Goal: Use online tool/utility: Utilize a website feature to perform a specific function

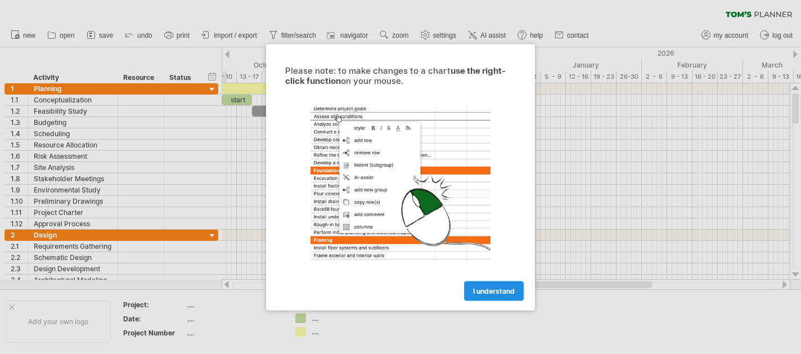
click at [500, 288] on span "I understand" at bounding box center [494, 290] width 42 height 8
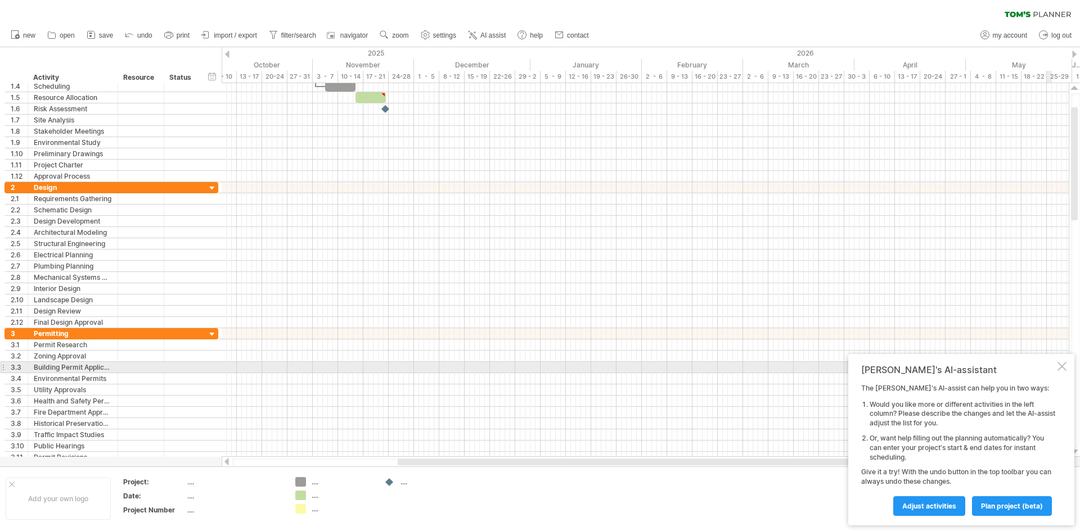
click at [800, 353] on div at bounding box center [1061, 366] width 9 height 9
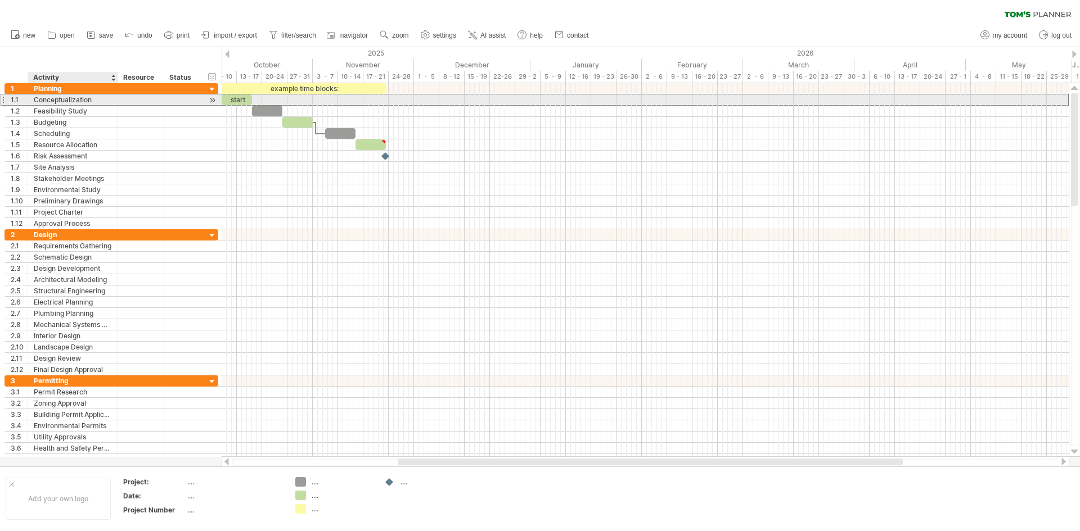
click at [84, 105] on div "**********" at bounding box center [111, 100] width 214 height 12
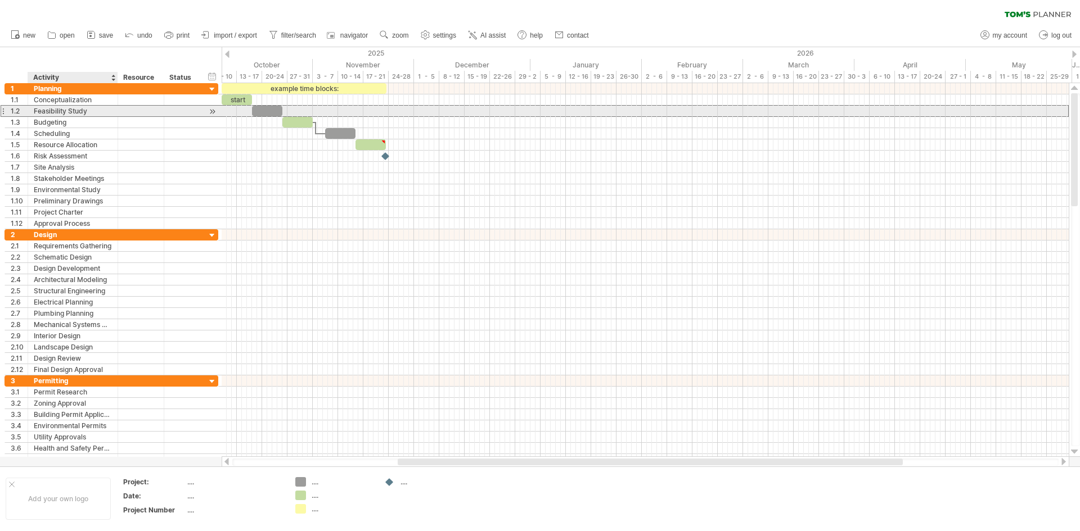
click at [84, 109] on div "Feasibility Study" at bounding box center [73, 111] width 78 height 11
click at [87, 119] on div "Budgeting" at bounding box center [73, 122] width 78 height 11
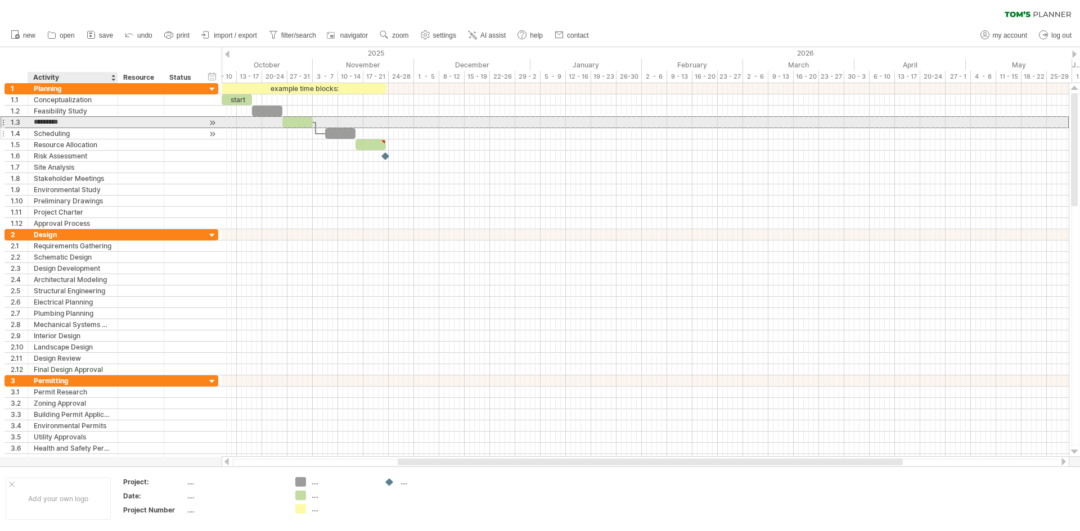
click at [93, 130] on div "Scheduling" at bounding box center [73, 133] width 78 height 11
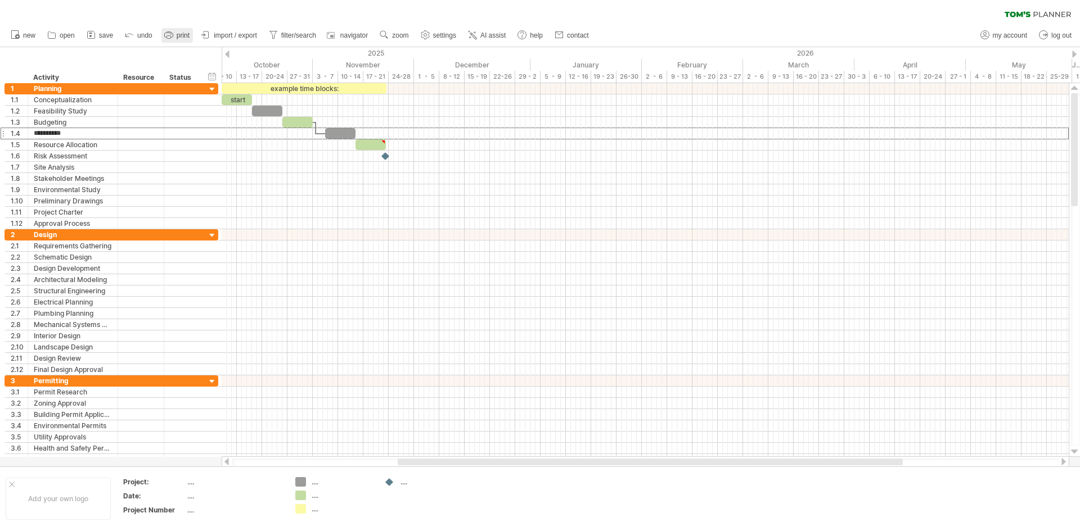
click at [183, 39] on span "print" at bounding box center [183, 35] width 13 height 8
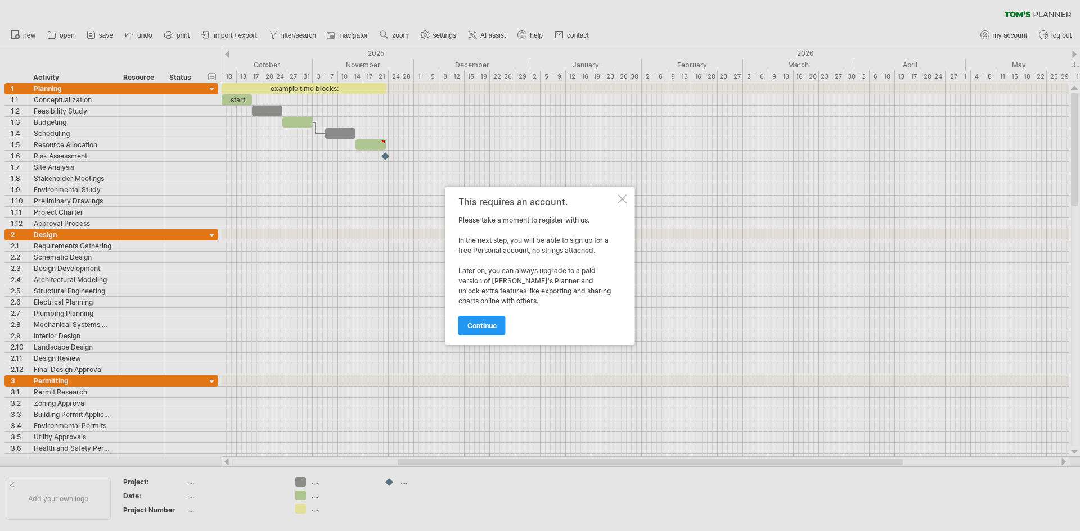
click at [632, 197] on div "This requires an account. Please take a moment to register with us. In the next…" at bounding box center [539, 266] width 189 height 159
click at [621, 197] on div at bounding box center [622, 199] width 9 height 9
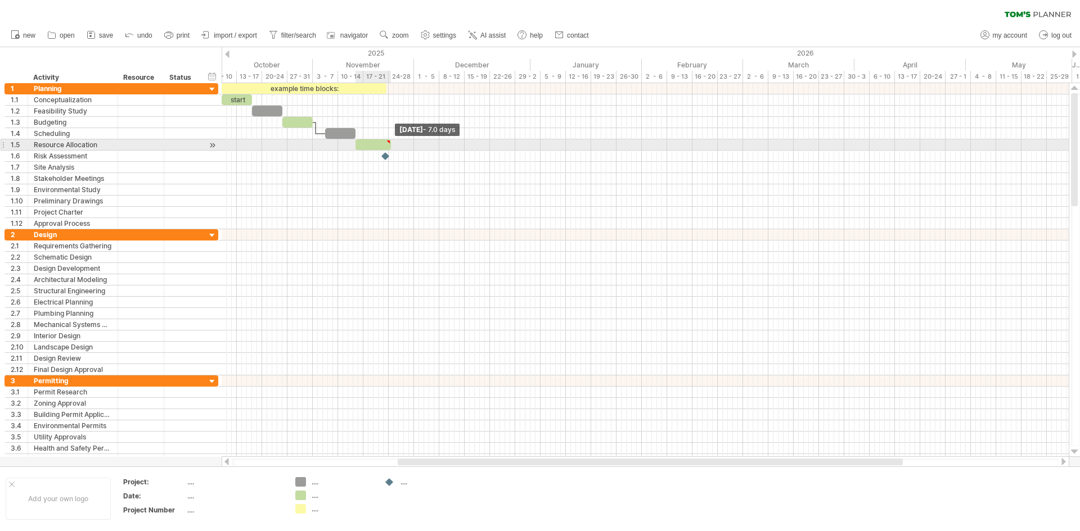
click at [391, 144] on span at bounding box center [391, 144] width 4 height 11
drag, startPoint x: 390, startPoint y: 146, endPoint x: 432, endPoint y: 148, distance: 41.7
click at [432, 148] on span at bounding box center [431, 144] width 4 height 11
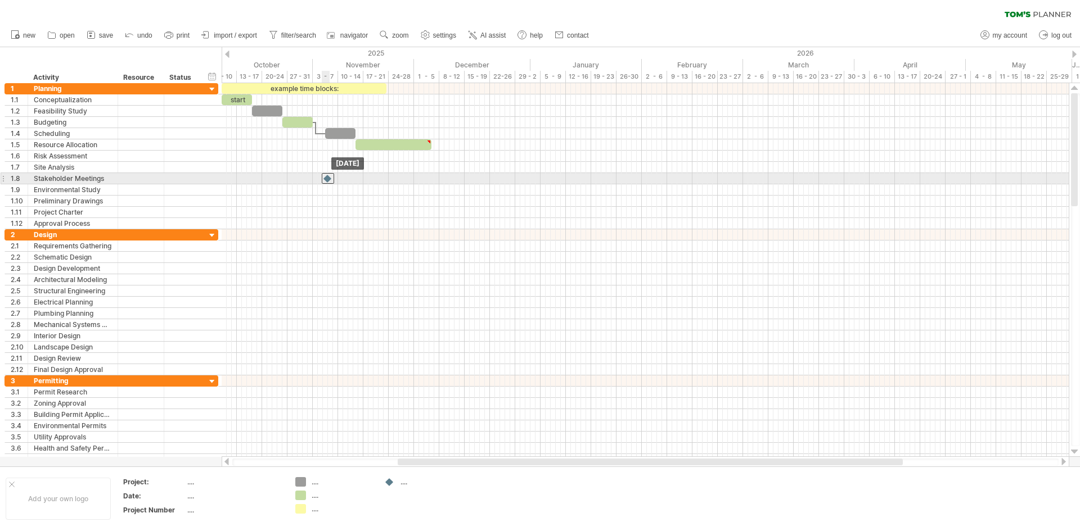
drag, startPoint x: 383, startPoint y: 155, endPoint x: 324, endPoint y: 181, distance: 64.7
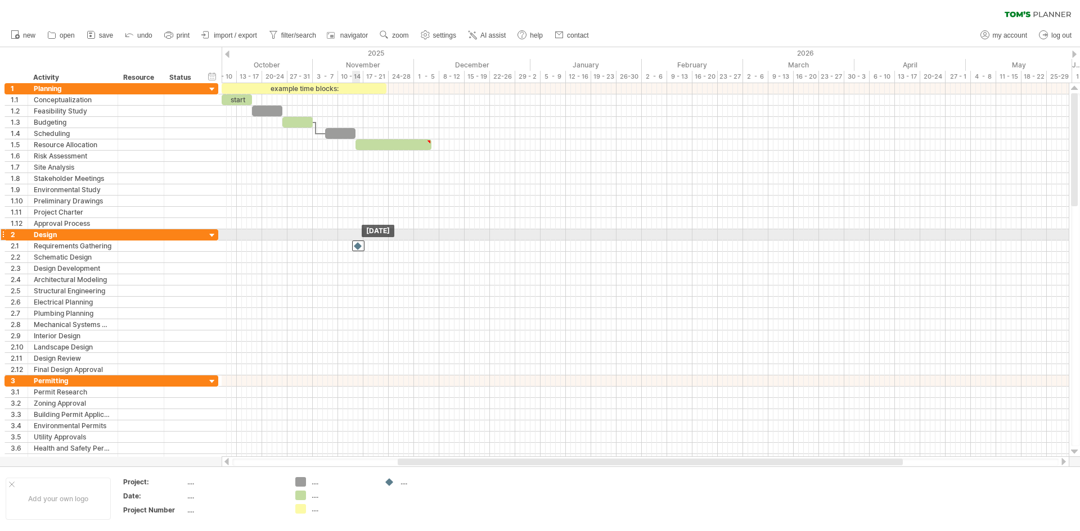
drag, startPoint x: 329, startPoint y: 177, endPoint x: 359, endPoint y: 240, distance: 69.9
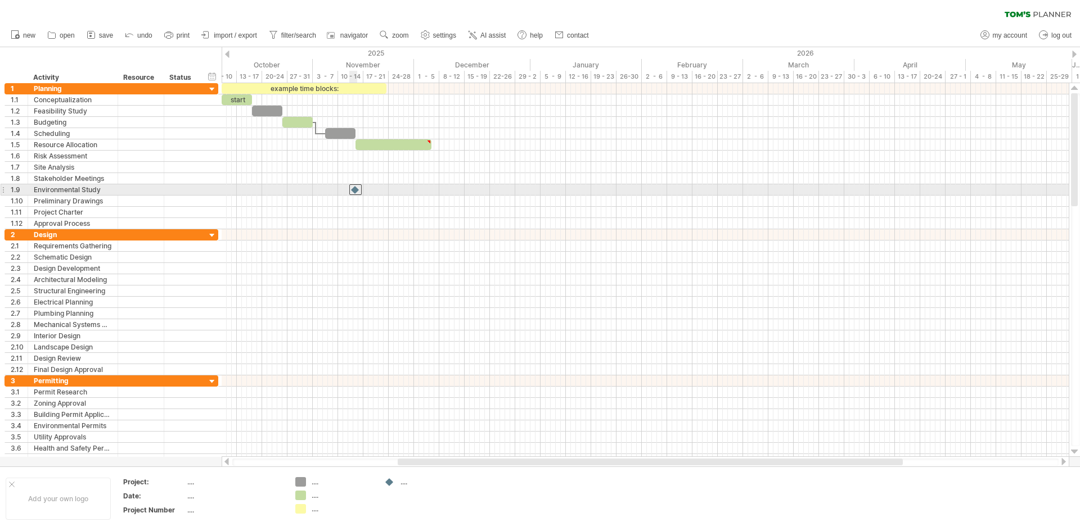
drag, startPoint x: 360, startPoint y: 245, endPoint x: 353, endPoint y: 169, distance: 75.6
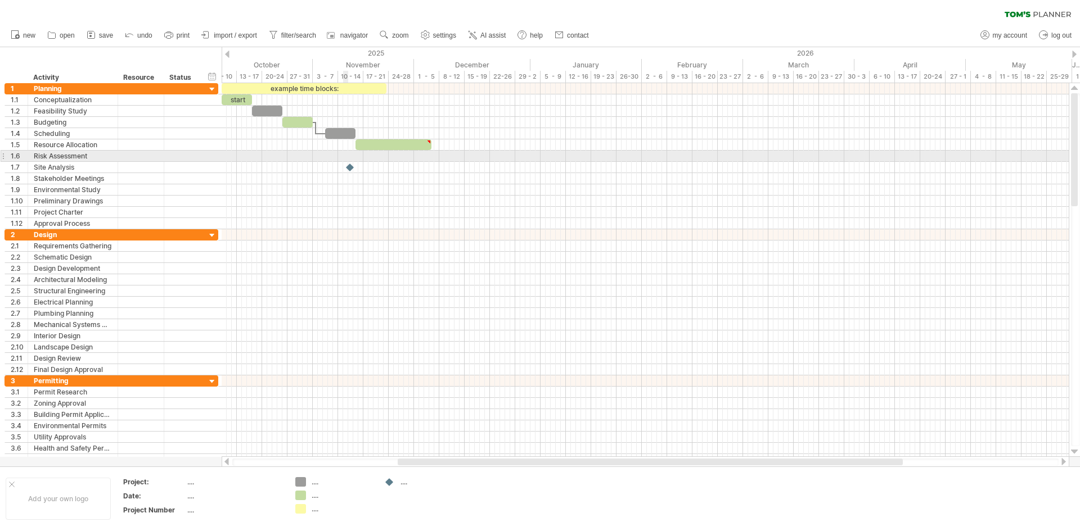
click at [343, 155] on div at bounding box center [645, 156] width 847 height 11
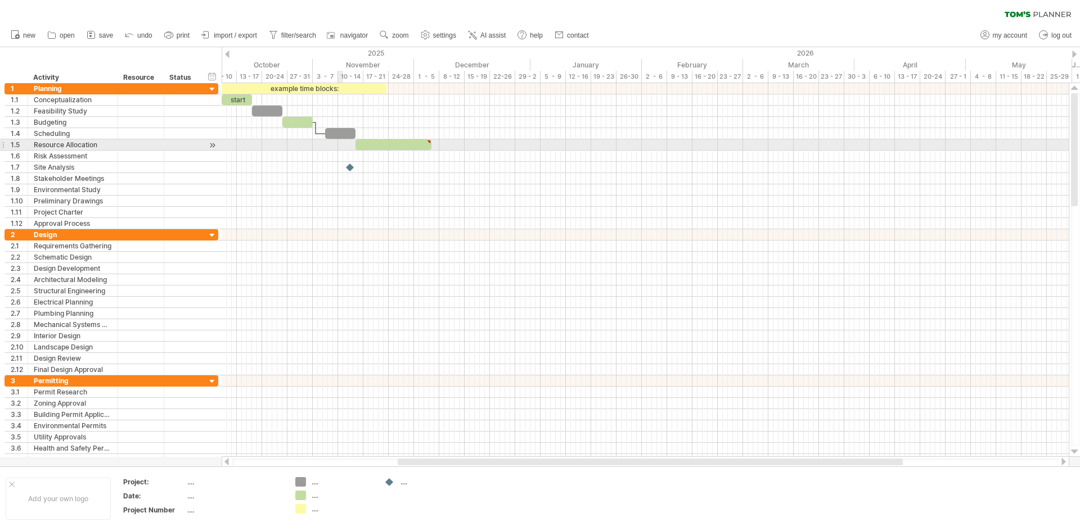
click at [338, 141] on div at bounding box center [645, 144] width 847 height 11
click at [324, 146] on div at bounding box center [645, 144] width 847 height 11
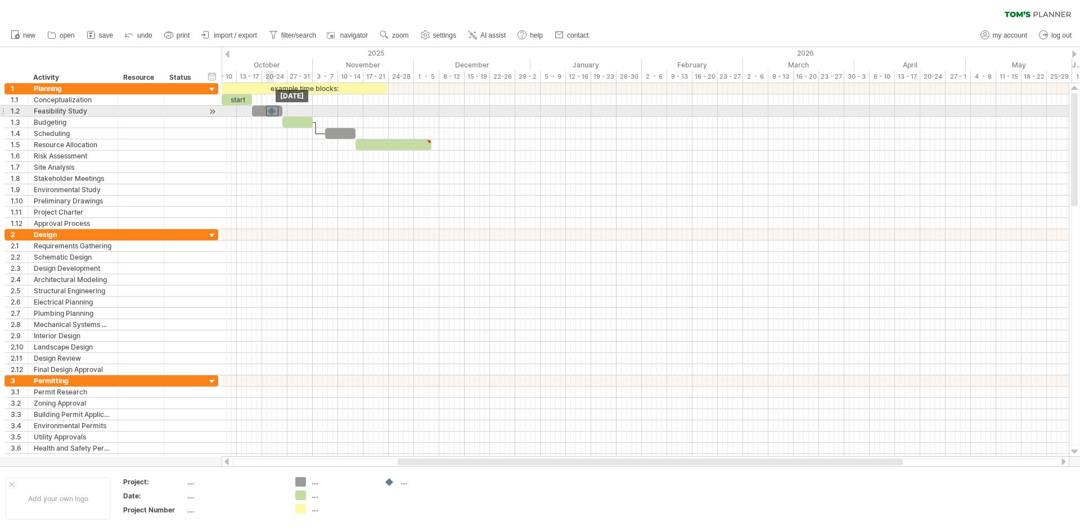
drag, startPoint x: 350, startPoint y: 166, endPoint x: 272, endPoint y: 110, distance: 96.0
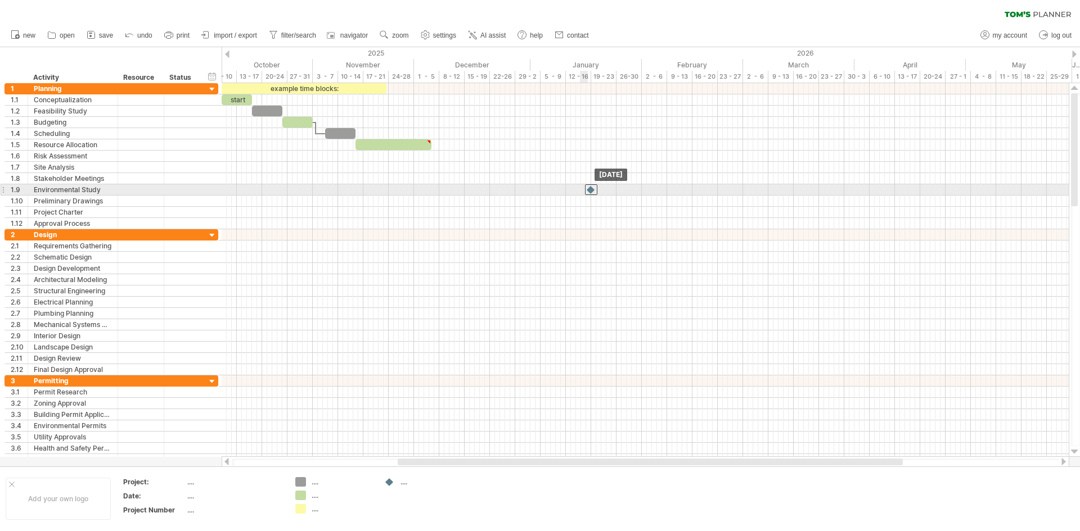
drag, startPoint x: 271, startPoint y: 111, endPoint x: 590, endPoint y: 192, distance: 329.6
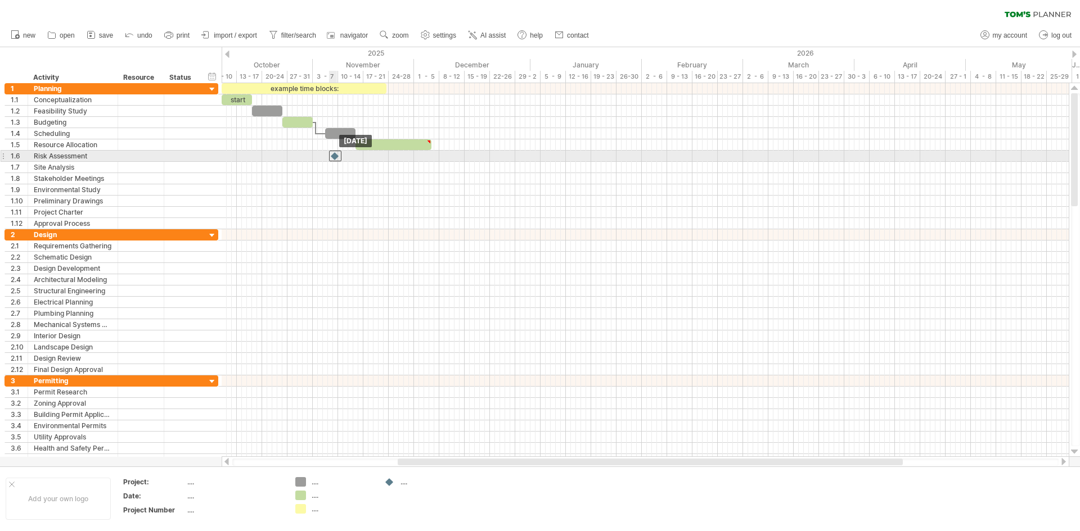
drag, startPoint x: 591, startPoint y: 191, endPoint x: 335, endPoint y: 161, distance: 258.2
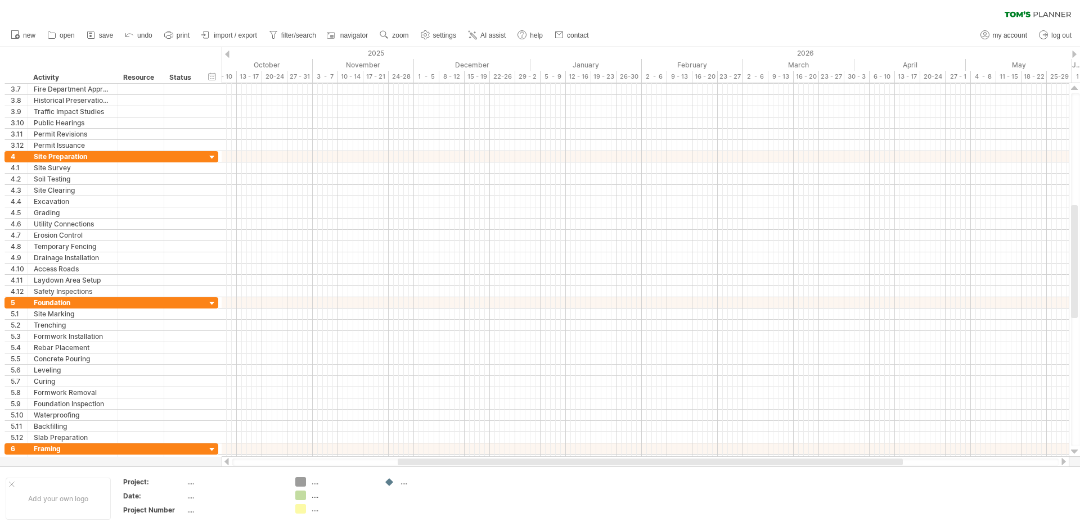
drag, startPoint x: 106, startPoint y: 37, endPoint x: 179, endPoint y: 63, distance: 77.5
click at [118, 42] on ul "new open" at bounding box center [299, 36] width 588 height 24
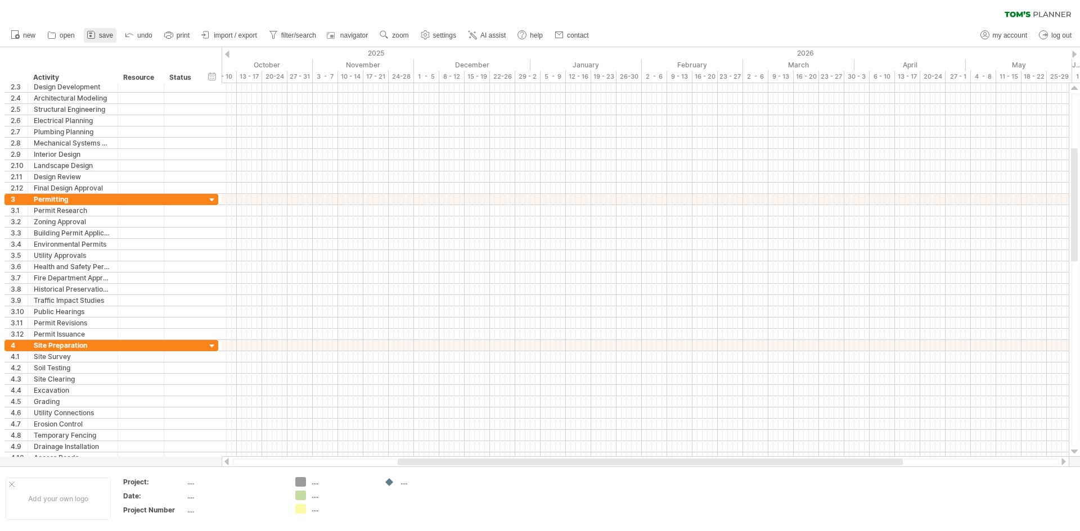
click at [98, 33] on link "save" at bounding box center [100, 35] width 33 height 15
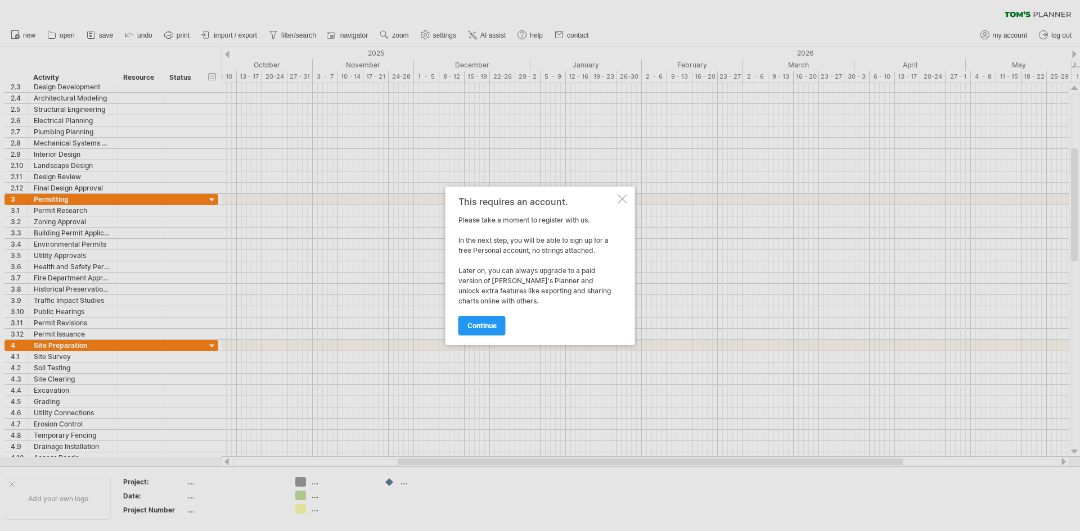
click at [628, 200] on div "This requires an account. Please take a moment to register with us. In the next…" at bounding box center [539, 266] width 189 height 159
click at [625, 200] on div at bounding box center [622, 199] width 9 height 9
